Goal: Contribute content

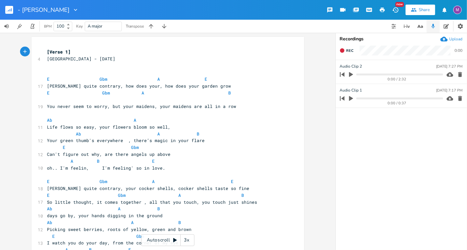
click at [9, 10] on icon "button" at bounding box center [8, 11] width 1 height 2
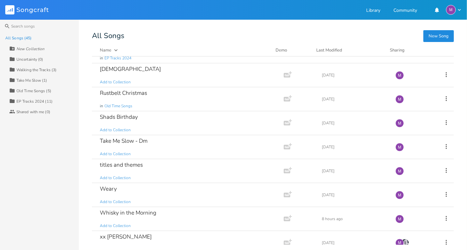
scroll to position [884, 0]
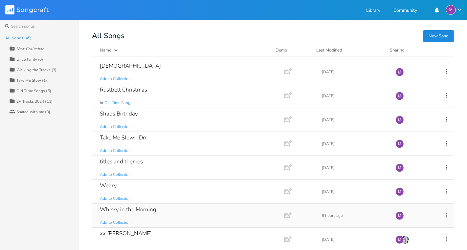
click at [155, 207] on div "Whisky in the Morning" at bounding box center [128, 210] width 57 height 6
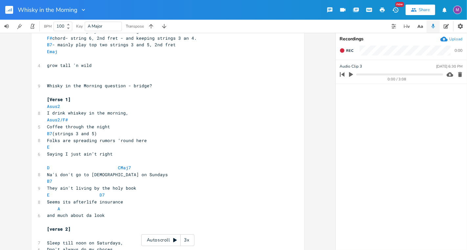
scroll to position [28, 0]
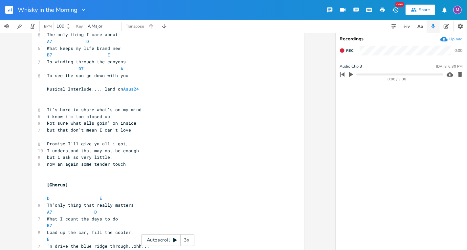
scroll to position [388, 0]
click at [91, 152] on span "I understand that may not be enough" at bounding box center [93, 150] width 92 height 6
type textarea "though it"
